Goal: Information Seeking & Learning: Learn about a topic

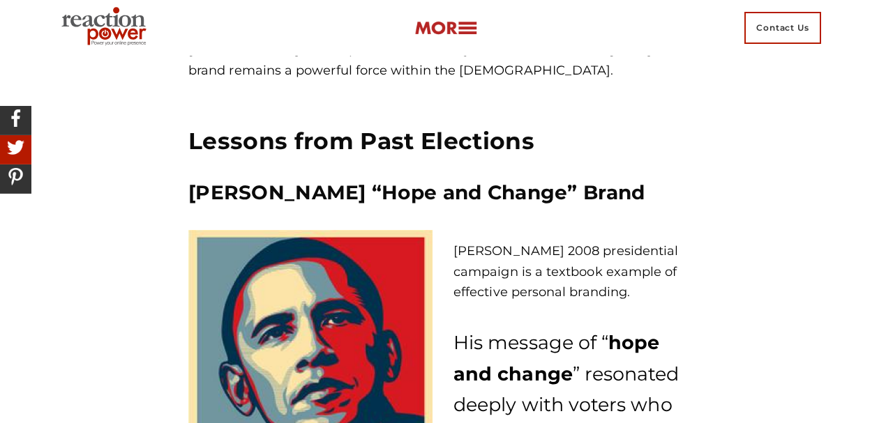
scroll to position [2730, 0]
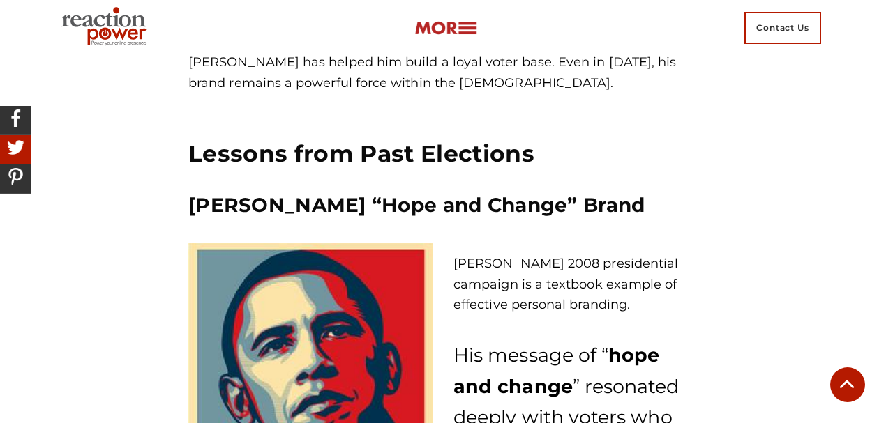
click at [506, 254] on p "[PERSON_NAME] 2008 presidential campaign is a textbook example of effective per…" at bounding box center [575, 285] width 244 height 62
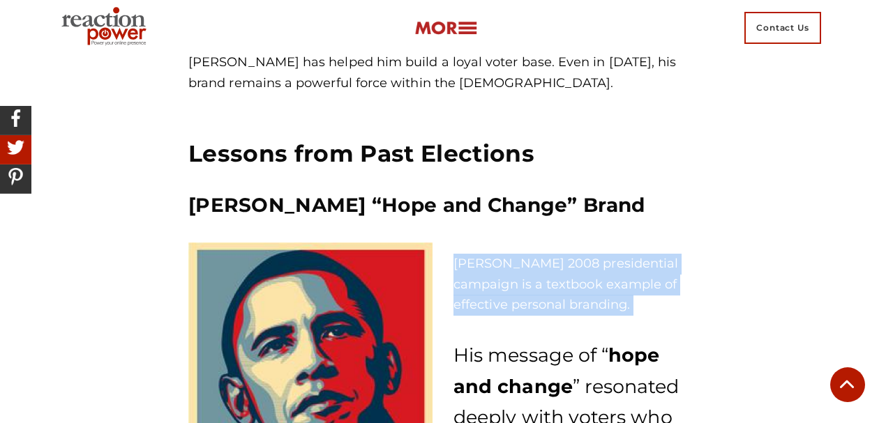
click at [506, 254] on p "[PERSON_NAME] 2008 presidential campaign is a textbook example of effective per…" at bounding box center [575, 285] width 244 height 62
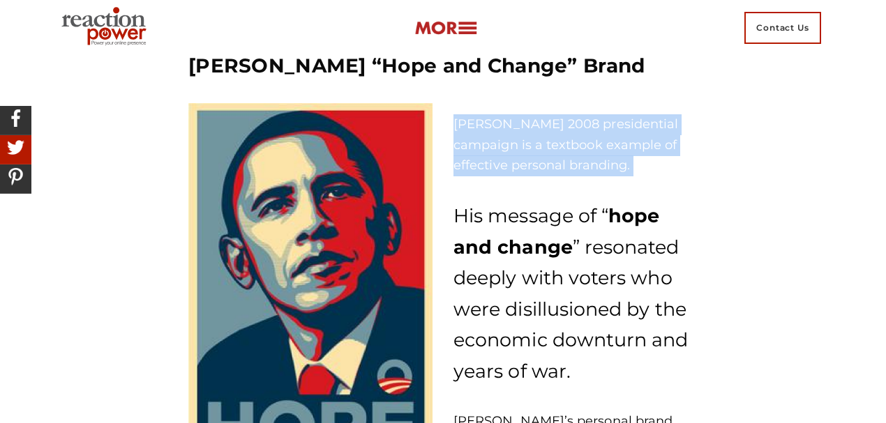
scroll to position [2869, 0]
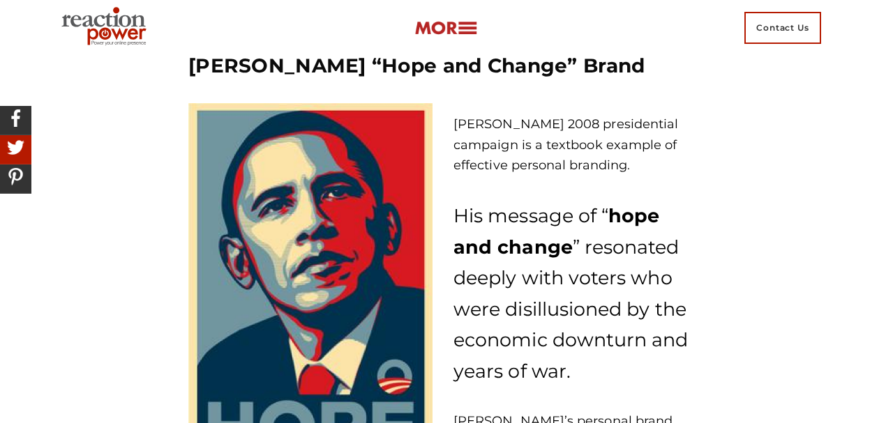
click at [534, 201] on p "His message of “ hope and change ” resonated deeply with voters who were disill…" at bounding box center [575, 294] width 244 height 186
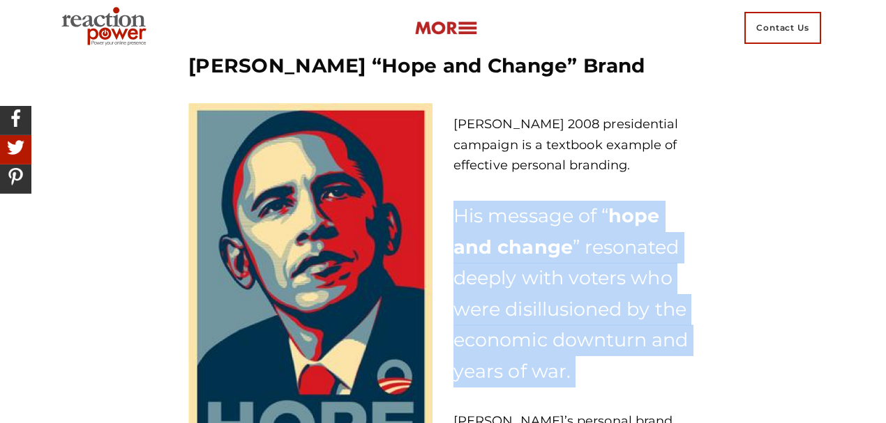
click at [534, 201] on p "His message of “ hope and change ” resonated deeply with voters who were disill…" at bounding box center [575, 294] width 244 height 186
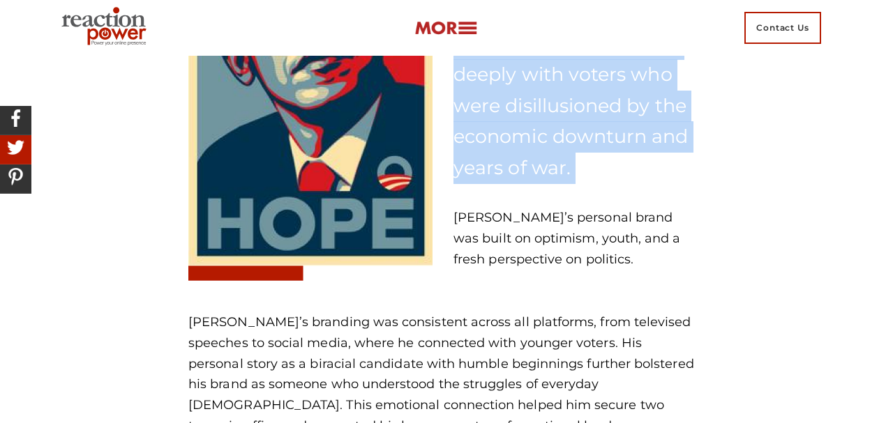
scroll to position [3102, 0]
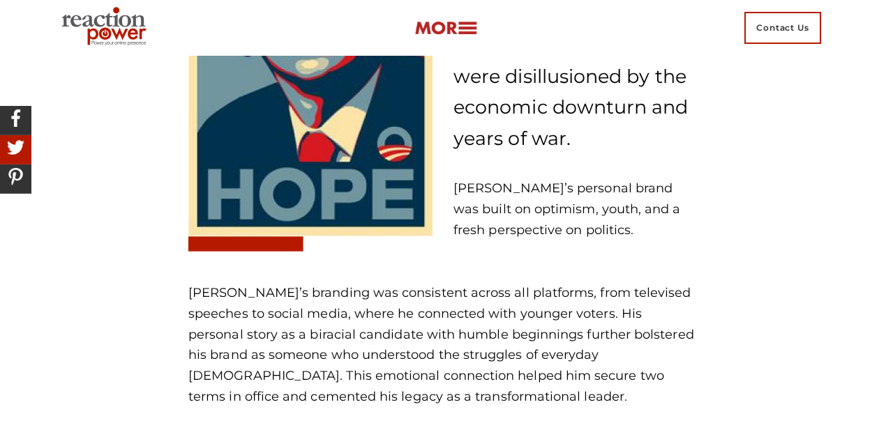
click at [536, 179] on p "[PERSON_NAME]’s personal brand was built on optimism, youth, and a fresh perspe…" at bounding box center [575, 210] width 244 height 62
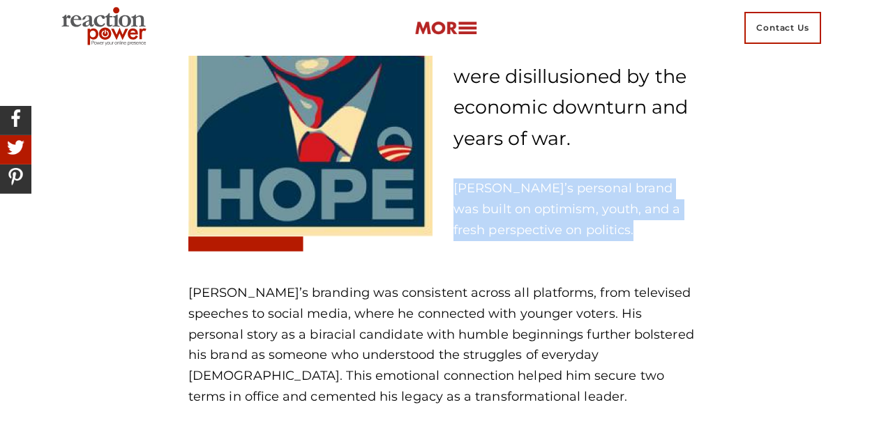
click at [536, 179] on p "[PERSON_NAME]’s personal brand was built on optimism, youth, and a fresh perspe…" at bounding box center [575, 210] width 244 height 62
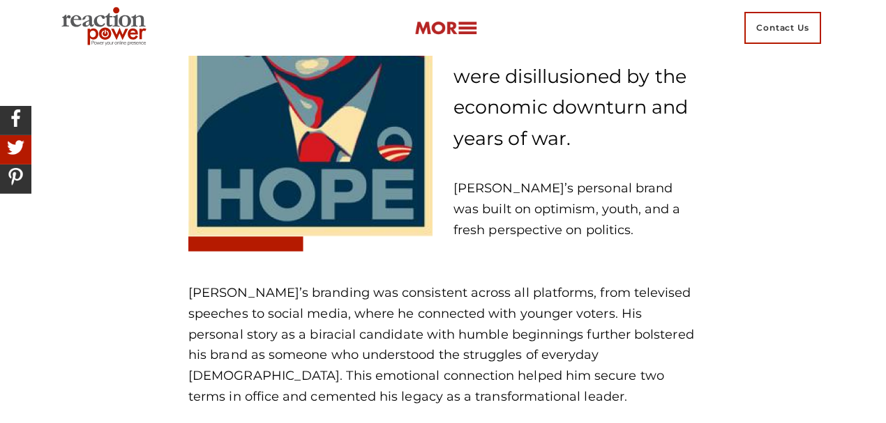
click at [266, 285] on p "[PERSON_NAME]’s branding was consistent across all platforms, from televised sp…" at bounding box center [442, 345] width 509 height 124
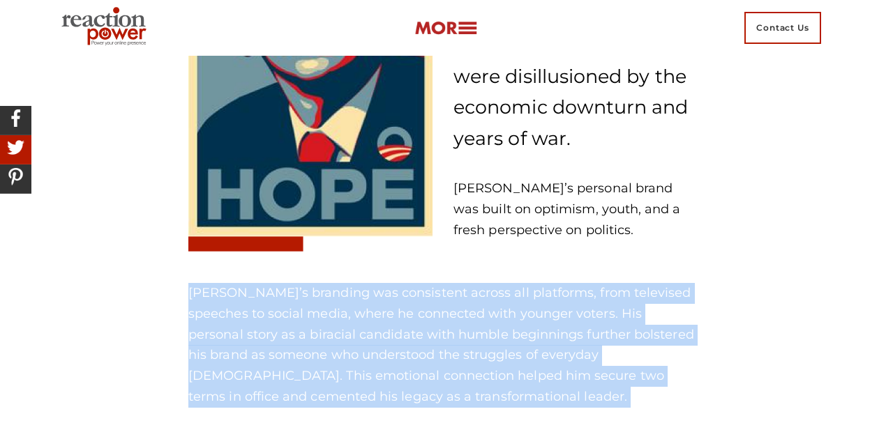
click at [266, 285] on p "[PERSON_NAME]’s branding was consistent across all platforms, from televised sp…" at bounding box center [442, 345] width 509 height 124
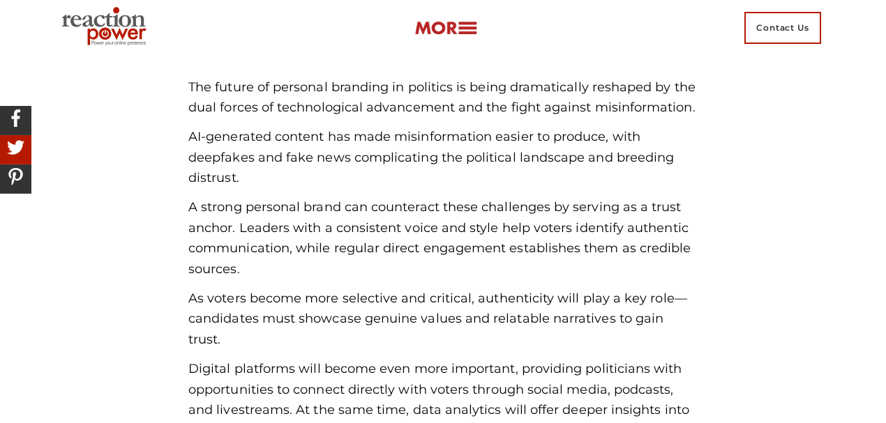
scroll to position [4915, 0]
